Goal: Task Accomplishment & Management: Manage account settings

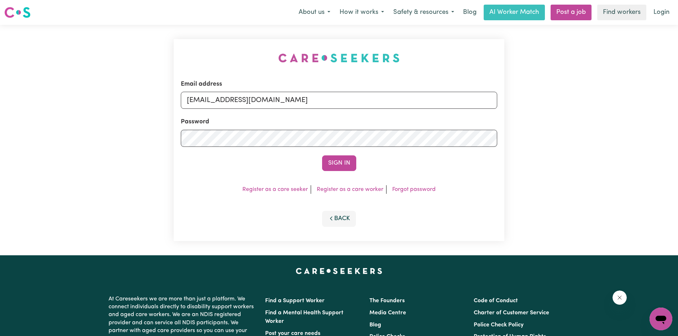
type input "[EMAIL_ADDRESS][DOMAIN_NAME]"
click at [322, 156] on button "Sign In" at bounding box center [339, 164] width 34 height 16
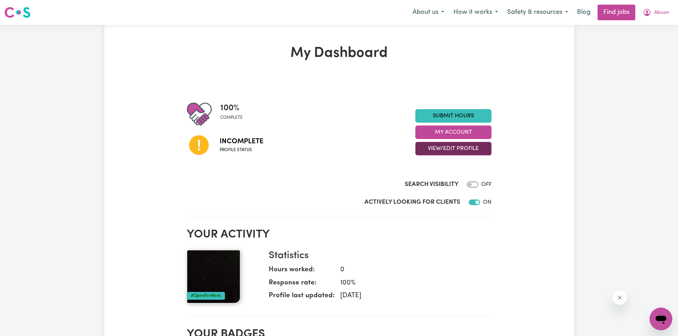
click at [453, 145] on button "View/Edit Profile" at bounding box center [453, 149] width 76 height 14
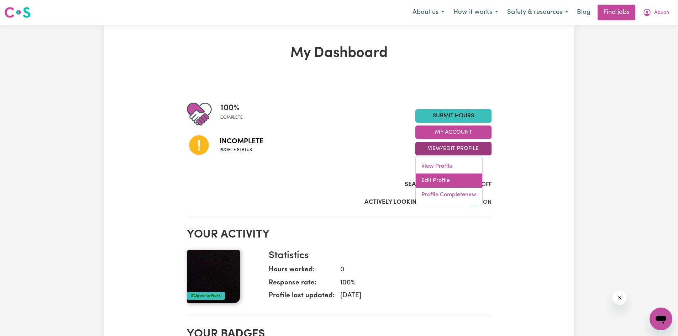
click at [438, 183] on link "Edit Profile" at bounding box center [449, 181] width 67 height 14
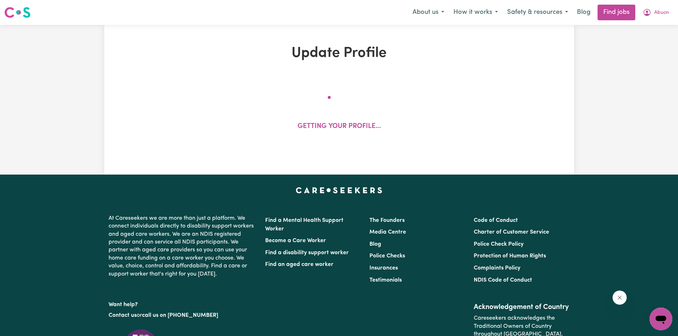
select select "[DEMOGRAPHIC_DATA]"
select select "[DEMOGRAPHIC_DATA] Citizen"
select select "Studying a healthcare related degree or qualification"
select select "40"
select select "58"
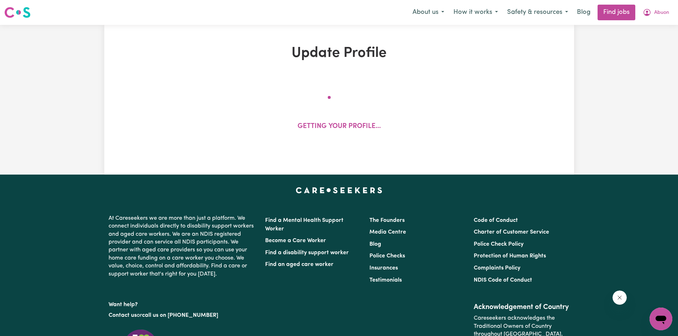
select select "75"
select select "85"
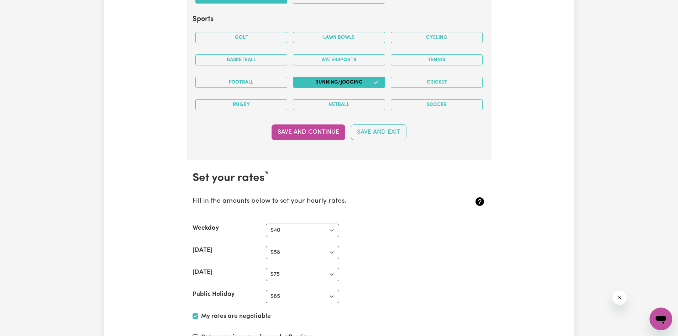
scroll to position [1816, 0]
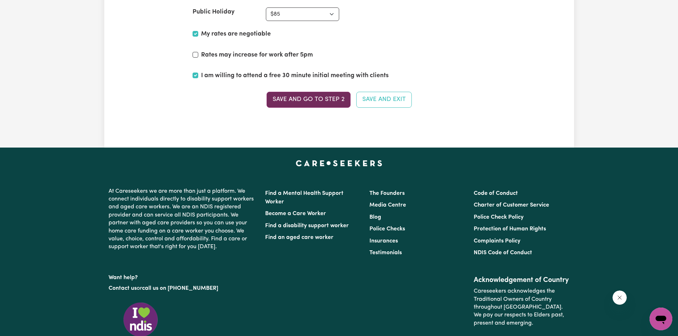
click at [294, 99] on button "Save and go to Step 2" at bounding box center [309, 100] width 84 height 16
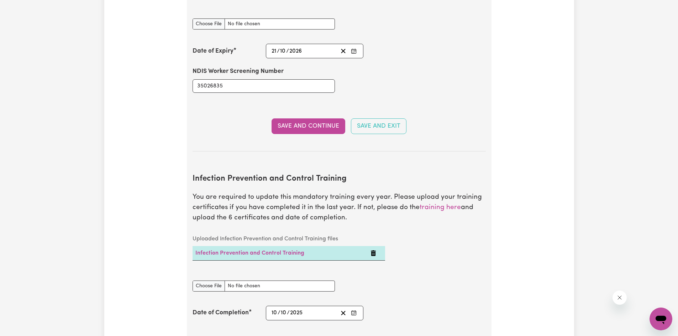
scroll to position [1139, 0]
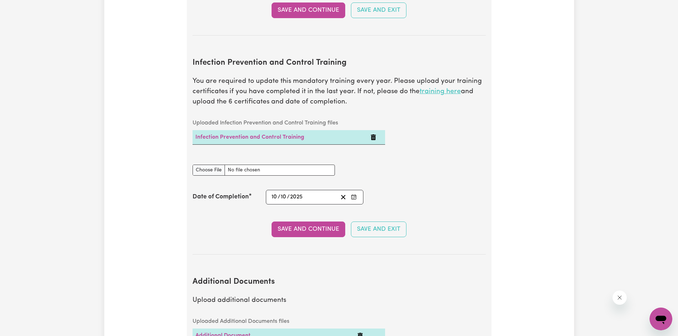
click at [429, 88] on link "training here" at bounding box center [440, 91] width 41 height 7
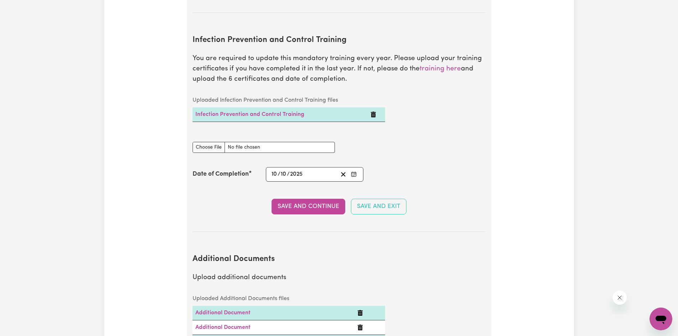
scroll to position [1175, 0]
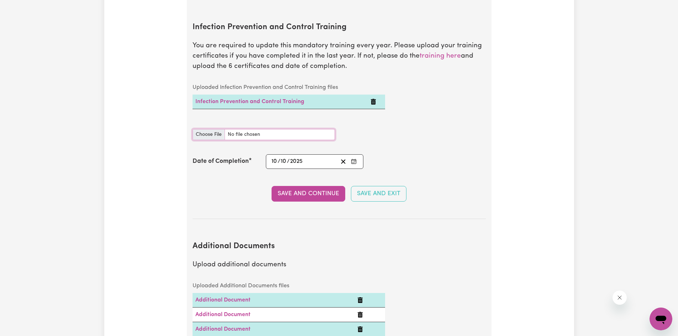
click at [211, 129] on input "Infection Prevention and Control Training document" at bounding box center [264, 134] width 142 height 11
type input "C:\fakepath\certificate.pdf"
click at [284, 186] on button "Save and Continue" at bounding box center [309, 194] width 74 height 16
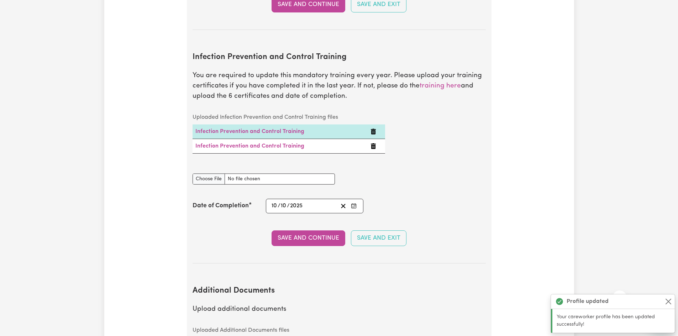
scroll to position [1075, 0]
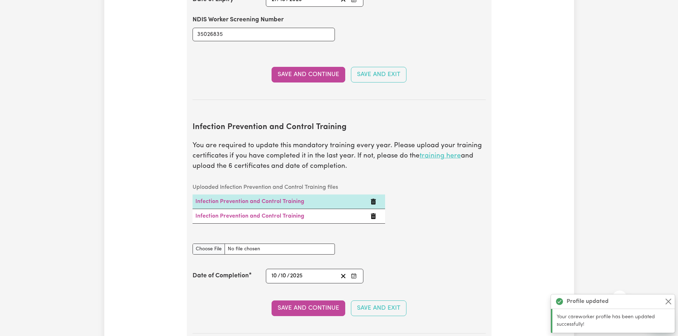
click at [431, 153] on link "training here" at bounding box center [440, 156] width 41 height 7
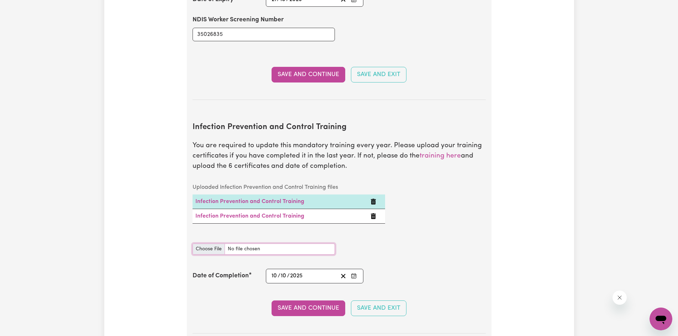
click at [207, 244] on input "Infection Prevention and Control Training document" at bounding box center [264, 249] width 142 height 11
type input "C:\fakepath\certificate (1).pdf"
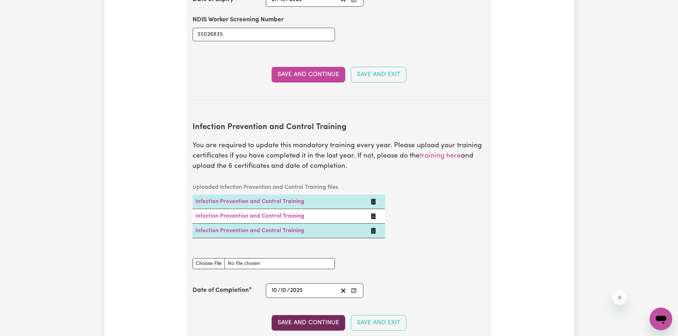
click at [292, 315] on button "Save and Continue" at bounding box center [309, 323] width 74 height 16
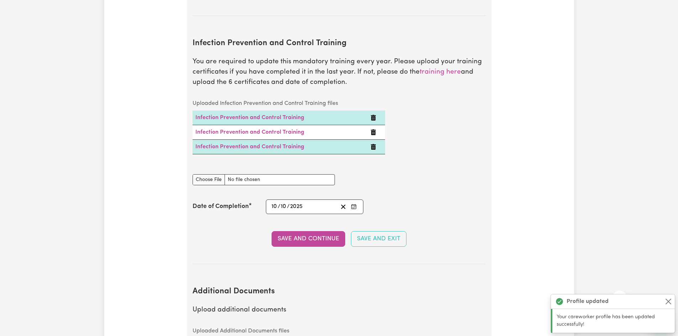
scroll to position [1068, 0]
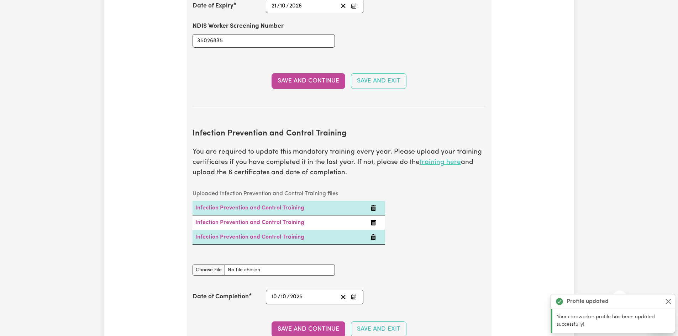
click at [441, 159] on link "training here" at bounding box center [440, 162] width 41 height 7
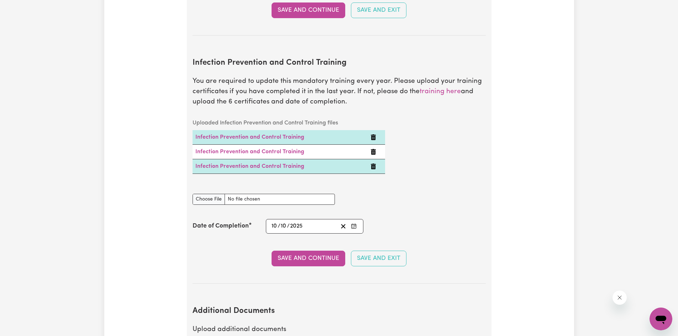
scroll to position [1175, 0]
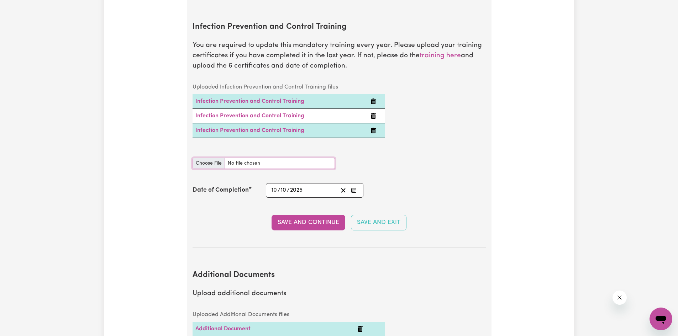
click at [205, 158] on input "Infection Prevention and Control Training document" at bounding box center [264, 163] width 142 height 11
type input "C:\fakepath\certificate (2).pdf"
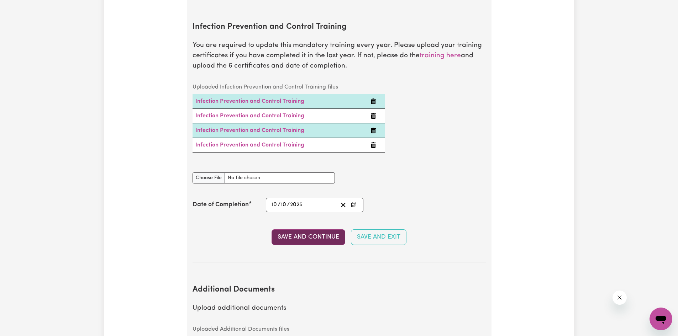
click at [293, 230] on button "Save and Continue" at bounding box center [309, 238] width 74 height 16
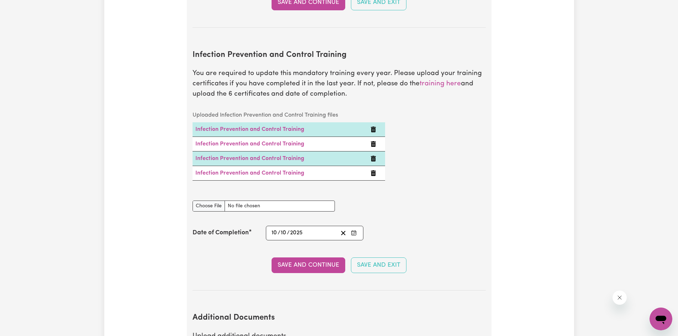
scroll to position [1083, 0]
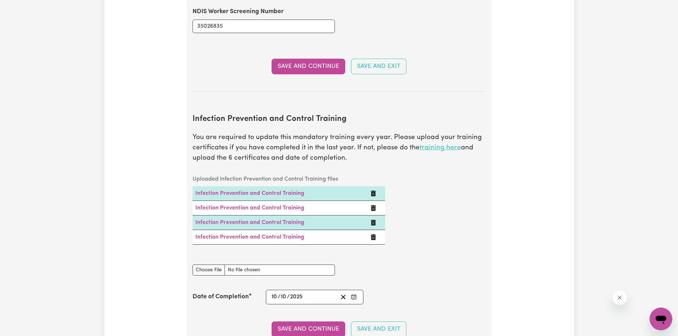
click at [432, 145] on link "training here" at bounding box center [440, 148] width 41 height 7
click at [210, 265] on input "Infection Prevention and Control Training document" at bounding box center [264, 270] width 142 height 11
type input "C:\fakepath\certificate (3).pdf"
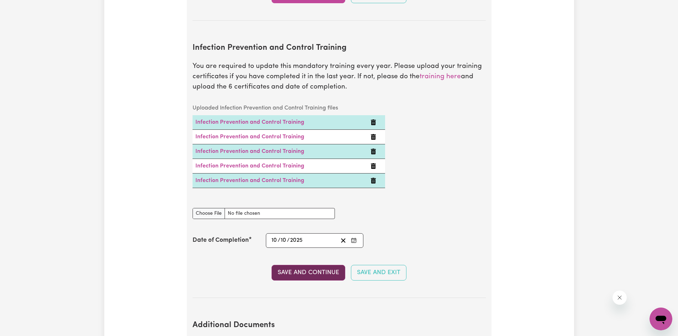
click at [294, 265] on button "Save and Continue" at bounding box center [309, 273] width 74 height 16
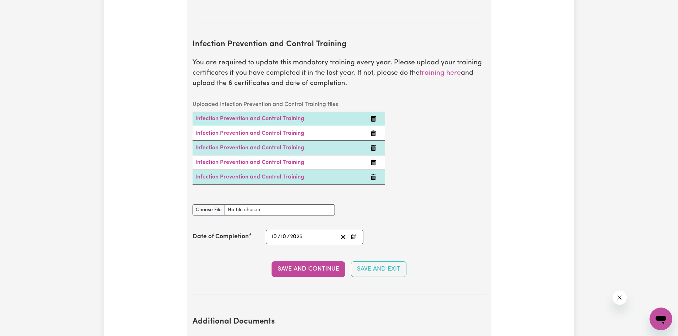
scroll to position [1098, 0]
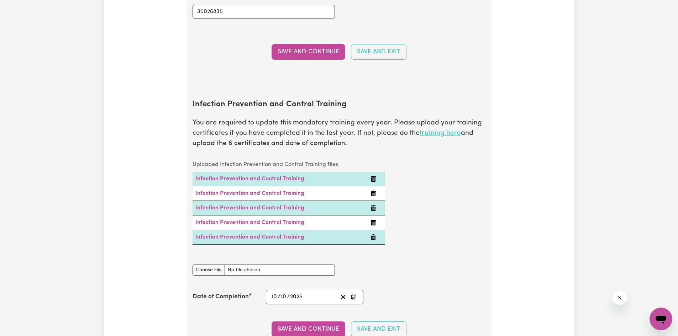
click at [436, 130] on link "training here" at bounding box center [440, 133] width 41 height 7
click at [205, 265] on input "Infection Prevention and Control Training document" at bounding box center [264, 270] width 142 height 11
type input "C:\fakepath\certificate (4).pdf"
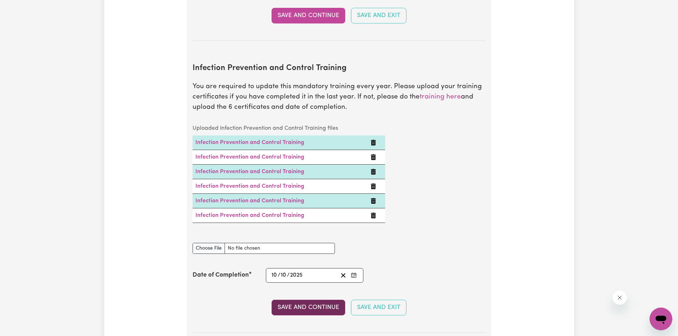
scroll to position [1169, 0]
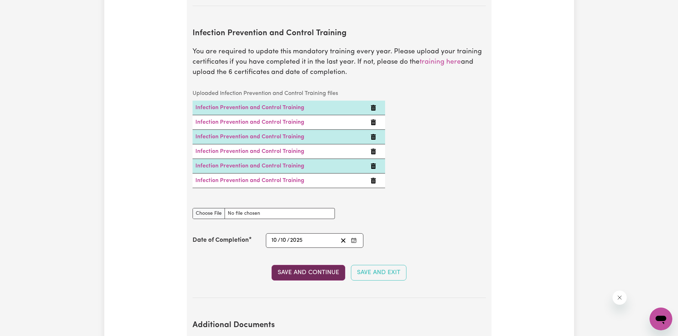
click at [293, 265] on button "Save and Continue" at bounding box center [309, 273] width 74 height 16
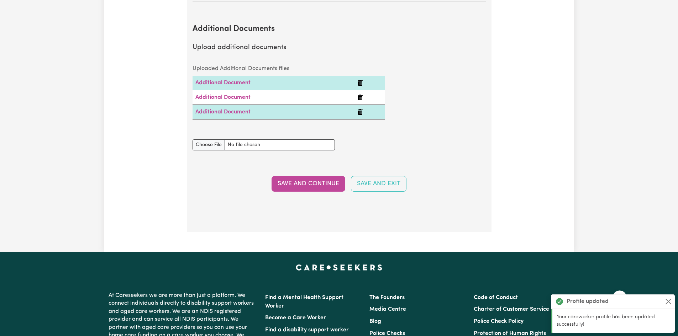
scroll to position [1468, 0]
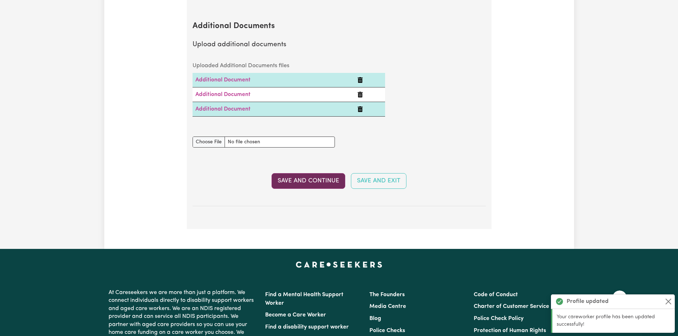
click at [317, 173] on button "Save and Continue" at bounding box center [309, 181] width 74 height 16
select select "2020"
select select "2024"
select select "2022"
select select "2024"
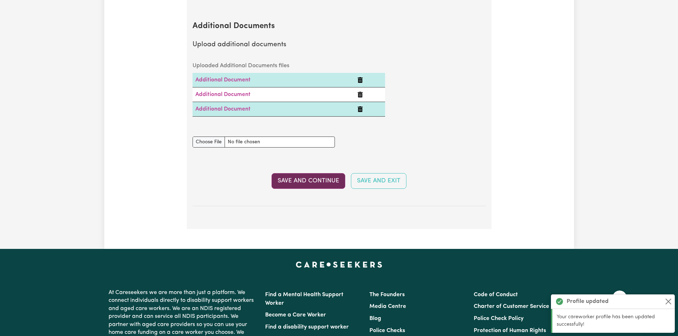
select select "2022"
select select "2023"
select select "2019"
select select "2023"
select select "2018"
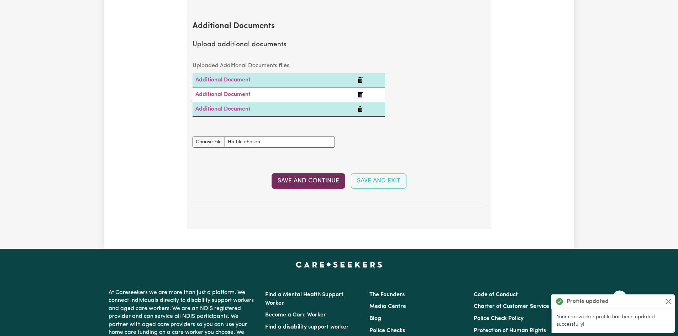
select select "2019"
select select "Certificate III (Individual Support)"
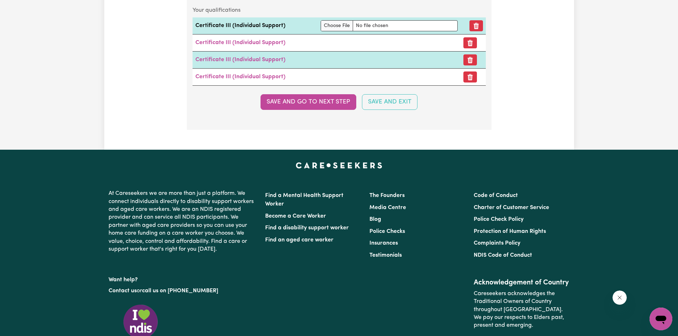
scroll to position [2243, 0]
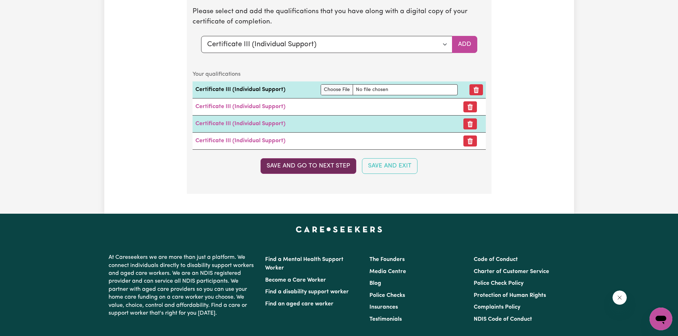
click at [328, 168] on button "Save and go to next step" at bounding box center [309, 166] width 96 height 16
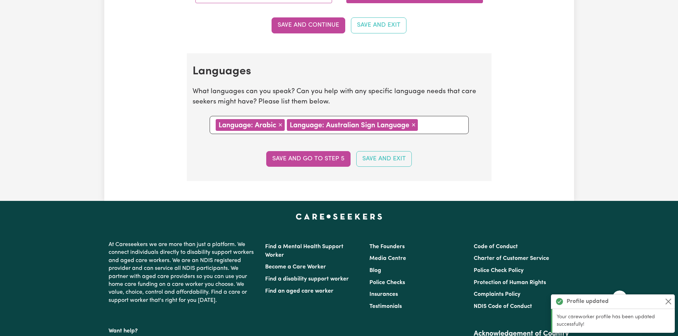
scroll to position [623, 0]
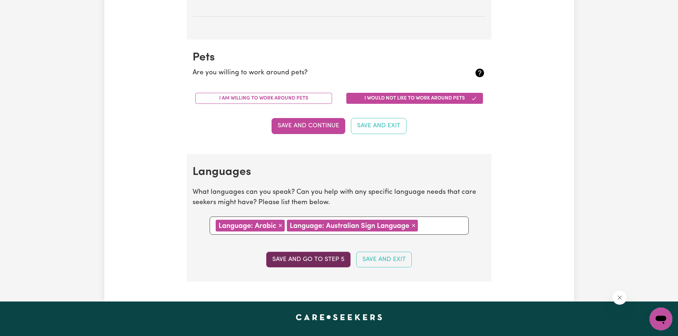
click at [301, 262] on button "Save and go to step 5" at bounding box center [308, 260] width 84 height 16
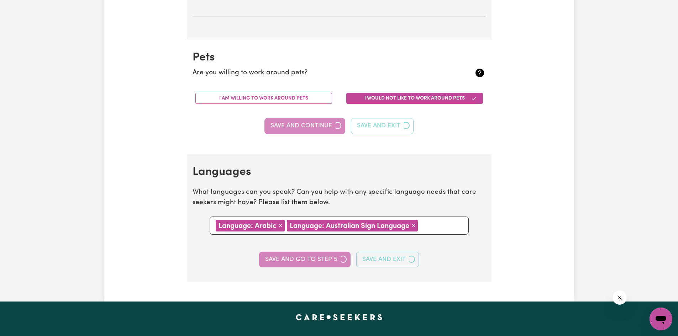
select select "I am providing services through another platform"
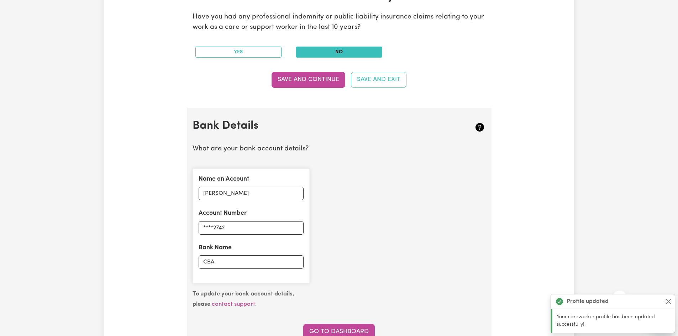
scroll to position [463, 0]
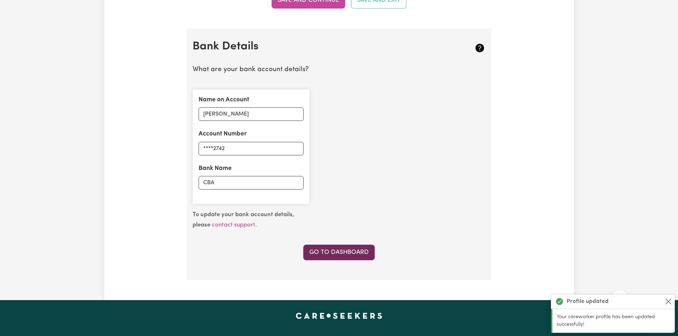
click at [345, 254] on link "Go to Dashboard" at bounding box center [339, 253] width 72 height 16
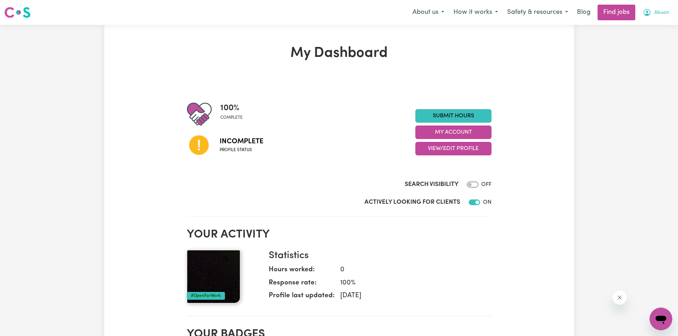
click at [659, 13] on span "Abuon" at bounding box center [661, 13] width 15 height 8
click at [636, 55] on link "Logout" at bounding box center [645, 55] width 56 height 14
